Goal: Information Seeking & Learning: Learn about a topic

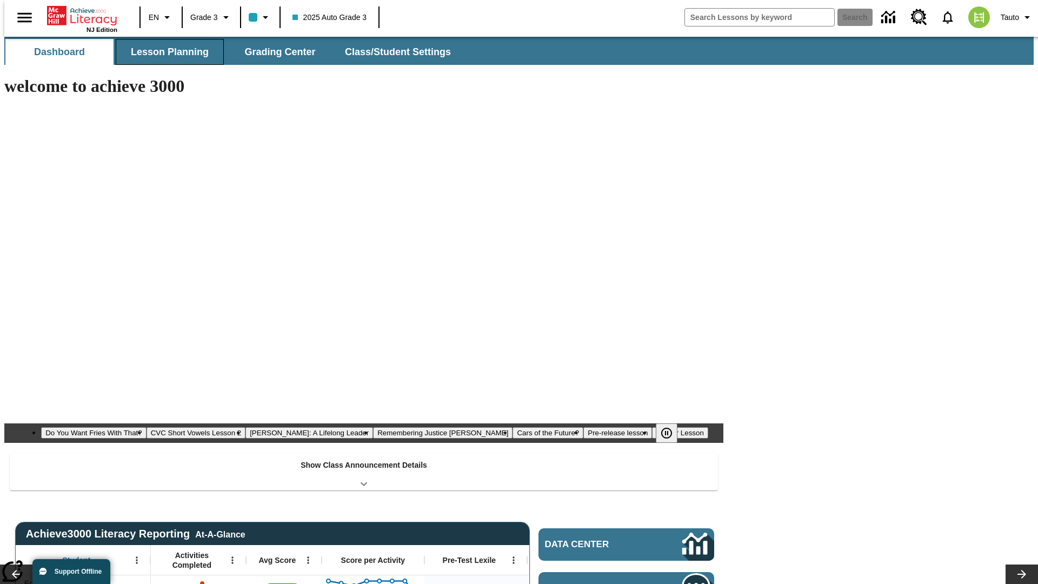
click at [165, 52] on button "Lesson Planning" at bounding box center [170, 52] width 108 height 26
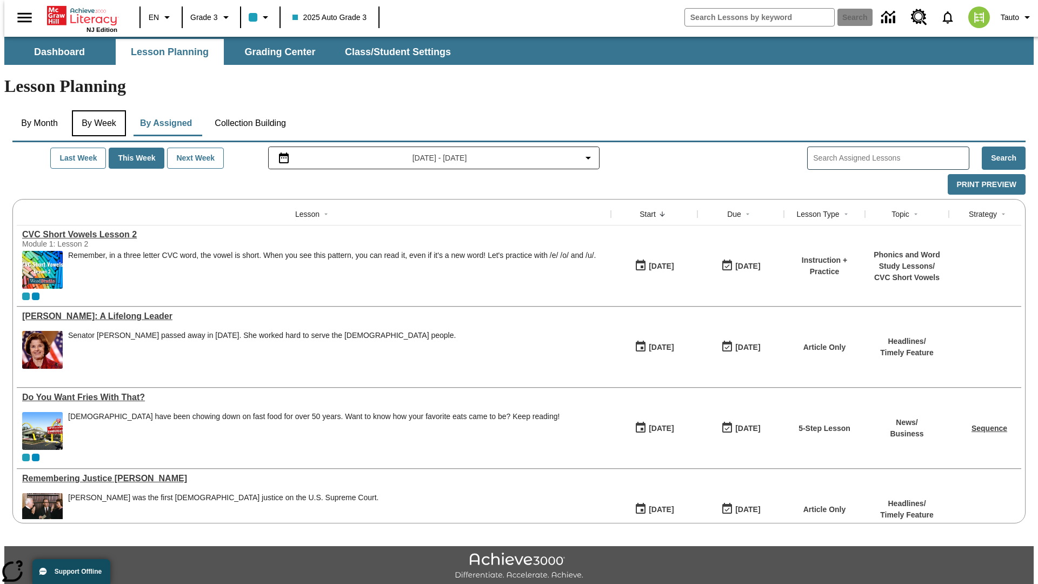
click at [97, 110] on button "By Week" at bounding box center [99, 123] width 54 height 26
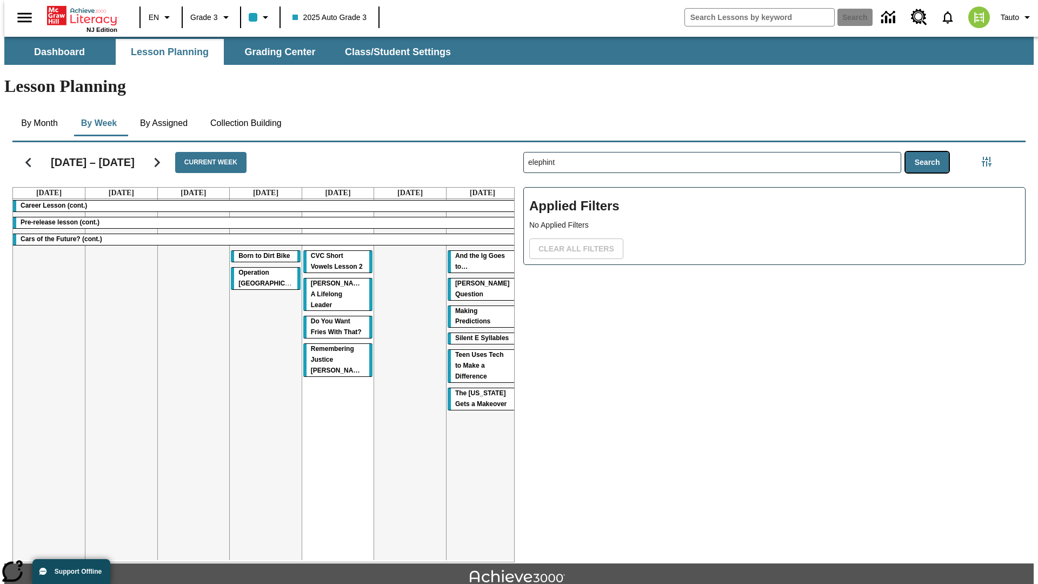
click at [930, 152] on button "Search" at bounding box center [928, 162] width 44 height 21
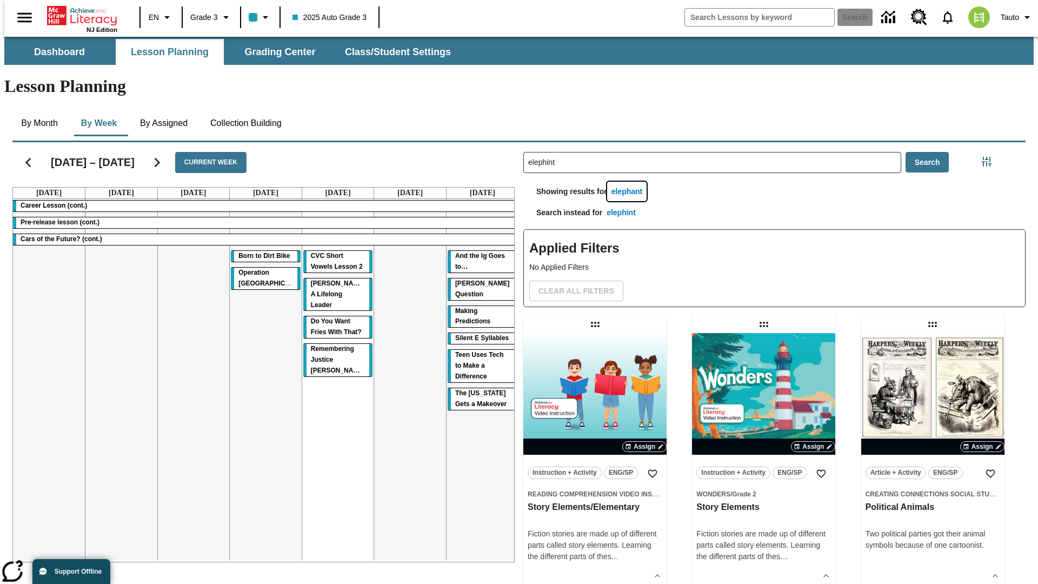
click at [629, 182] on button "elephant" at bounding box center [627, 192] width 40 height 20
type input "elephant"
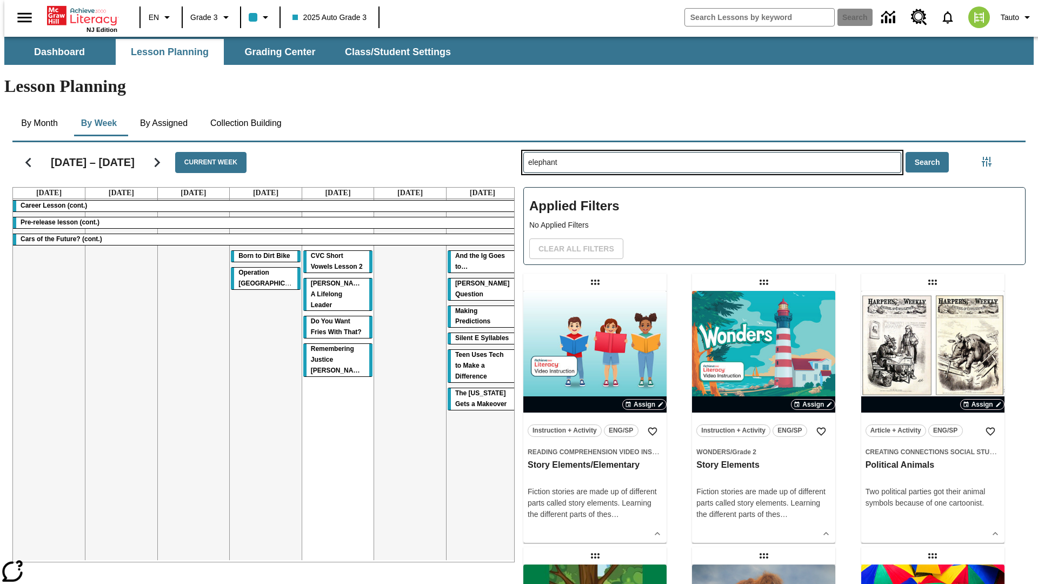
type input "elephint"
